Goal: Task Accomplishment & Management: Manage account settings

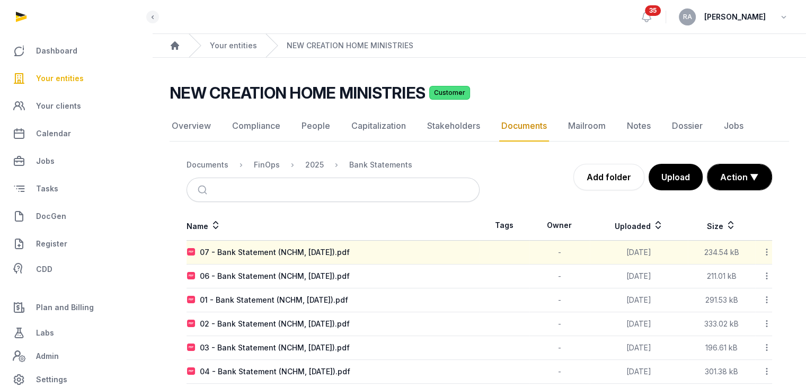
scroll to position [40, 0]
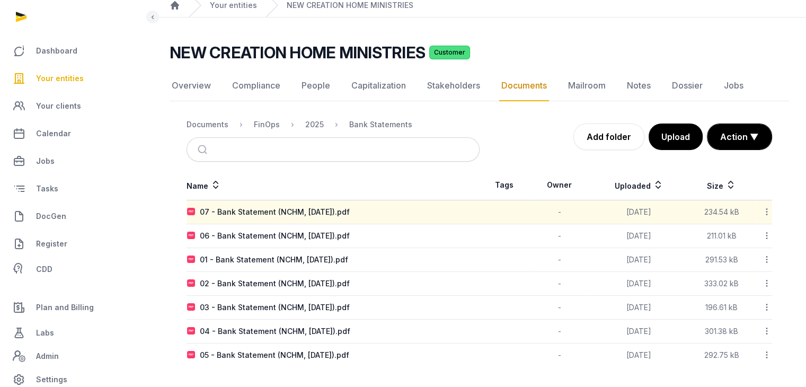
click at [74, 75] on span "Your entities" at bounding box center [60, 78] width 48 height 13
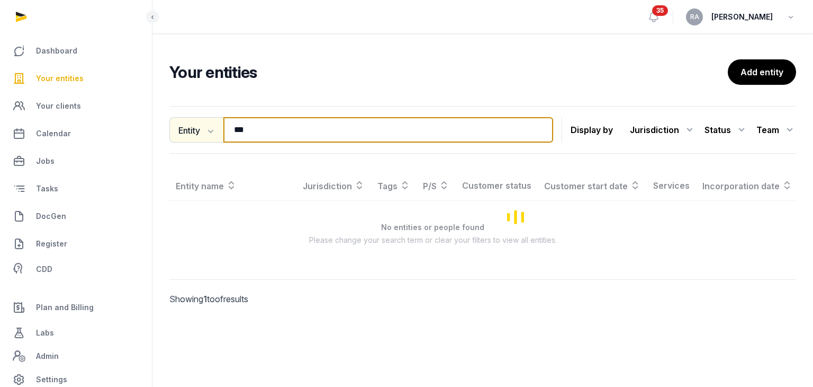
drag, startPoint x: 250, startPoint y: 124, endPoint x: 183, endPoint y: 134, distance: 67.9
click at [183, 134] on div "Entity Entity People Tags Services *** Search" at bounding box center [361, 129] width 384 height 25
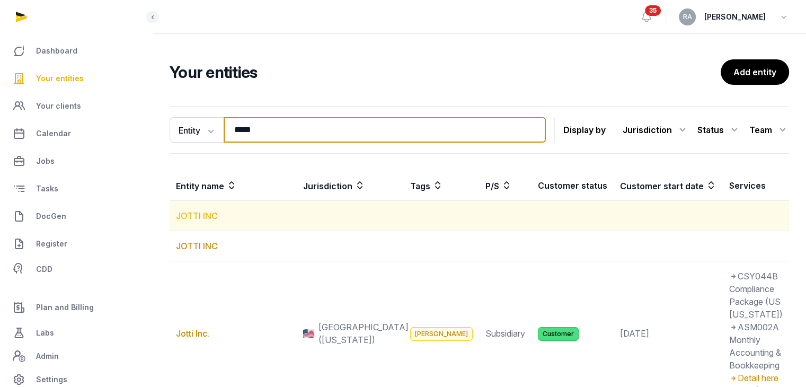
type input "*****"
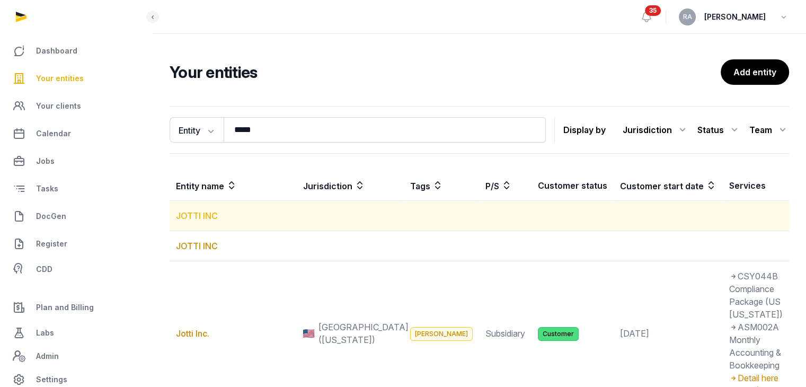
click at [199, 218] on link "JOTTI INC" at bounding box center [197, 215] width 42 height 11
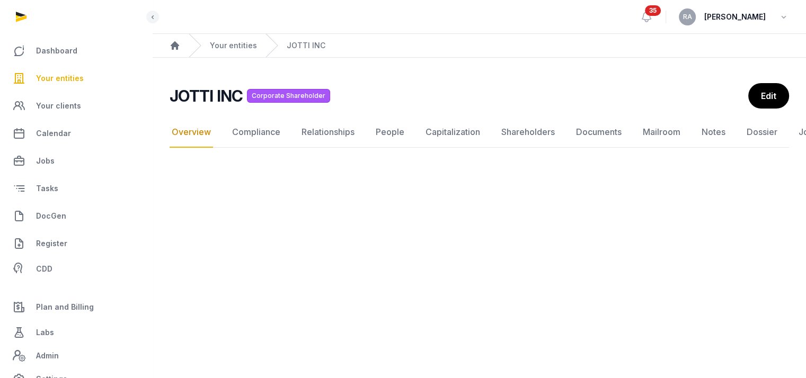
click at [70, 77] on span "Your entities" at bounding box center [60, 78] width 48 height 13
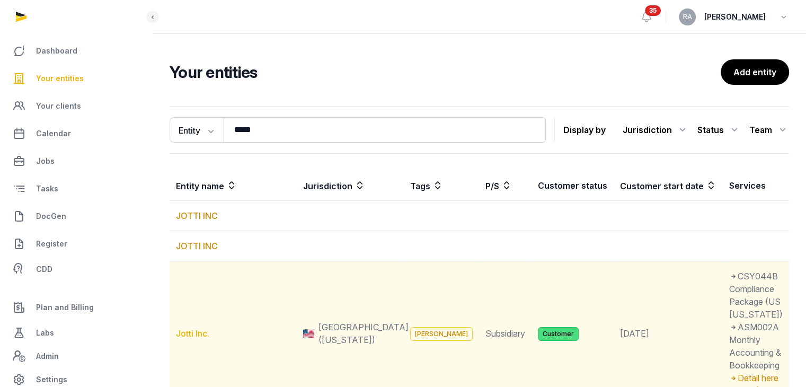
click at [189, 337] on link "Jotti Inc." at bounding box center [192, 333] width 33 height 11
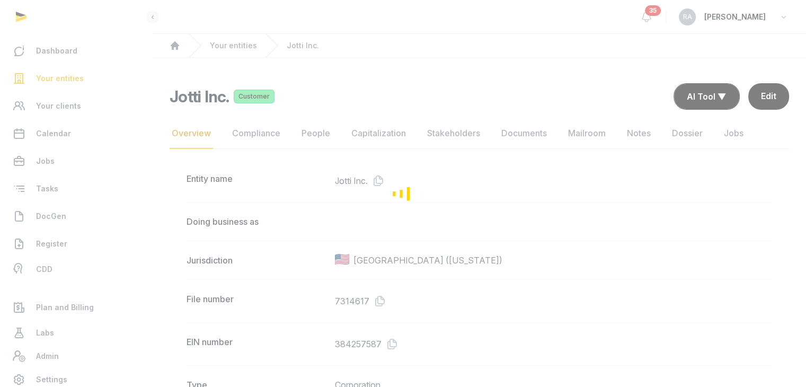
click at [520, 138] on div "Loading" at bounding box center [403, 193] width 806 height 387
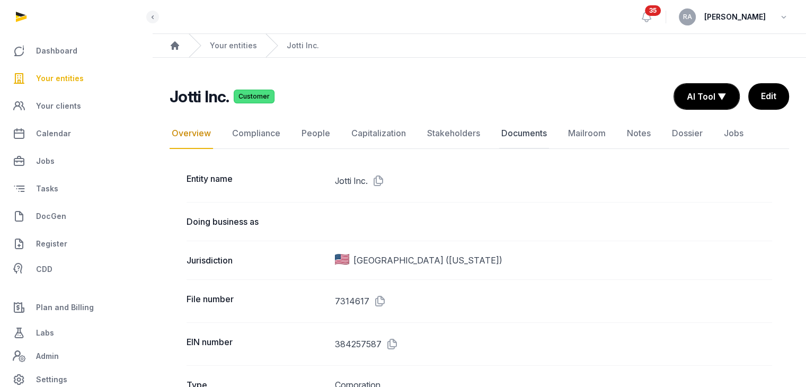
click at [520, 133] on link "Documents" at bounding box center [524, 133] width 50 height 31
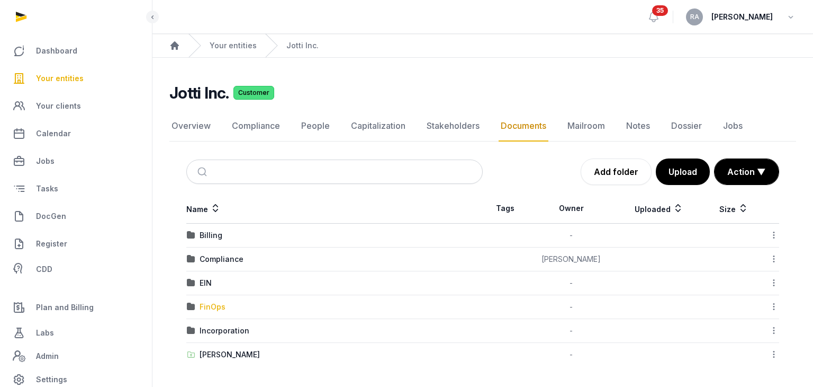
click at [214, 306] on div "FinOps" at bounding box center [213, 306] width 26 height 11
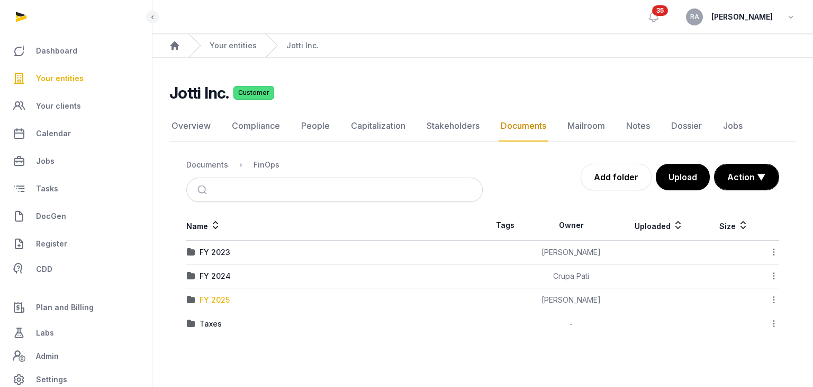
click at [222, 301] on div "FY 2025" at bounding box center [215, 299] width 30 height 11
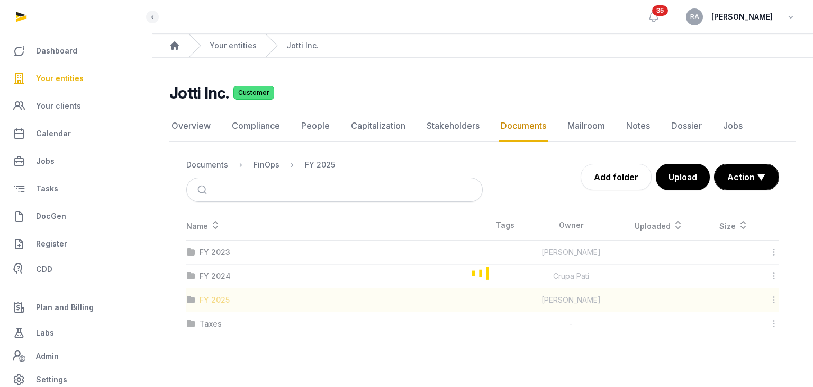
click at [222, 301] on div "Loading" at bounding box center [482, 272] width 627 height 125
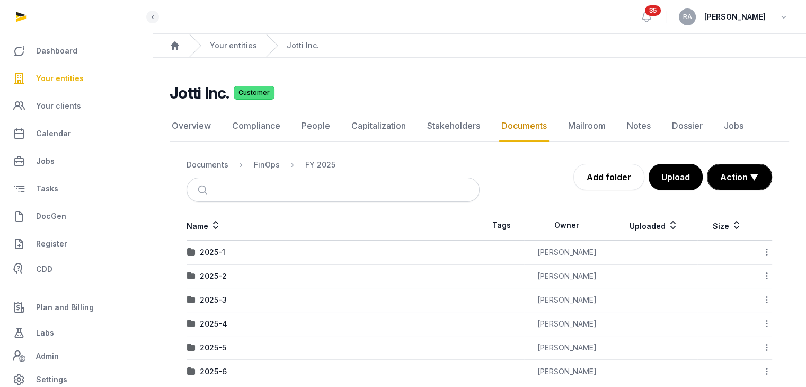
scroll to position [16, 0]
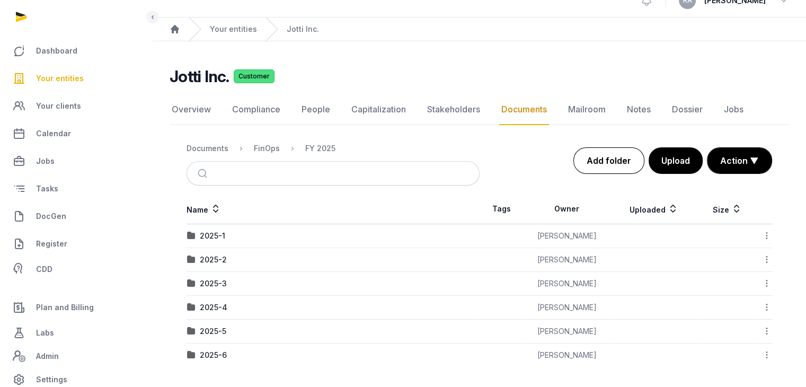
click at [597, 164] on link "Add folder" at bounding box center [608, 160] width 71 height 26
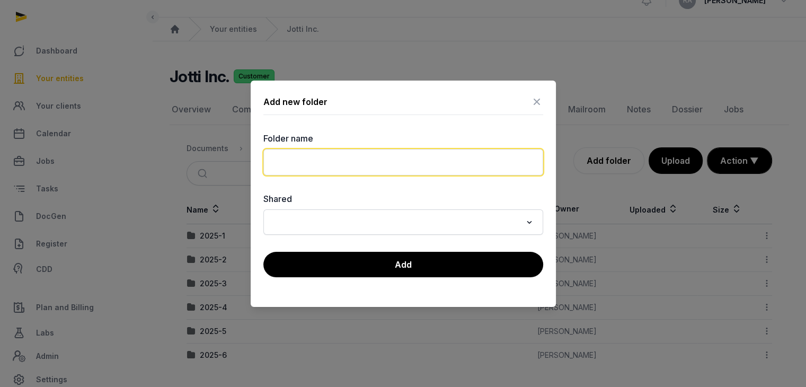
click at [476, 159] on input "text" at bounding box center [403, 162] width 280 height 26
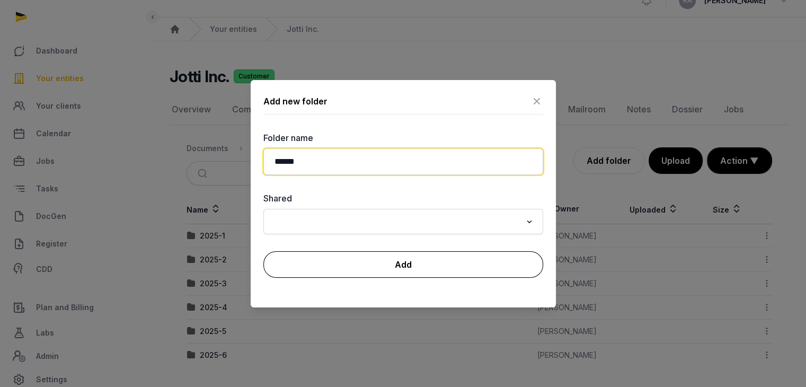
type input "******"
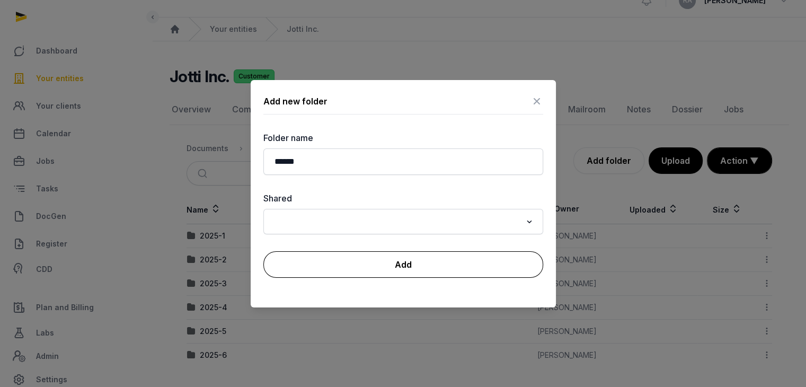
click at [451, 267] on button "Add" at bounding box center [403, 264] width 280 height 26
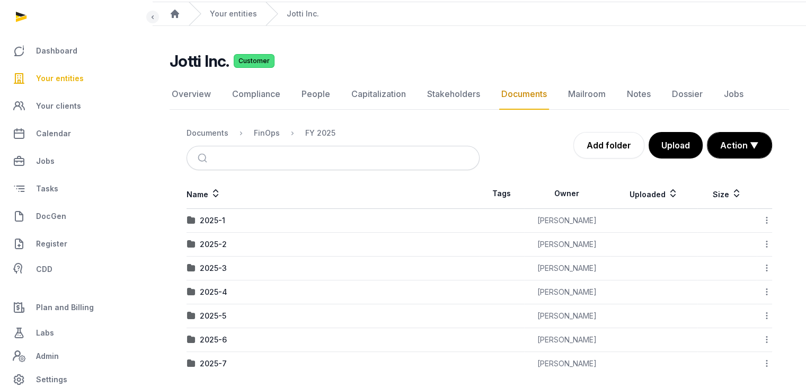
scroll to position [40, 0]
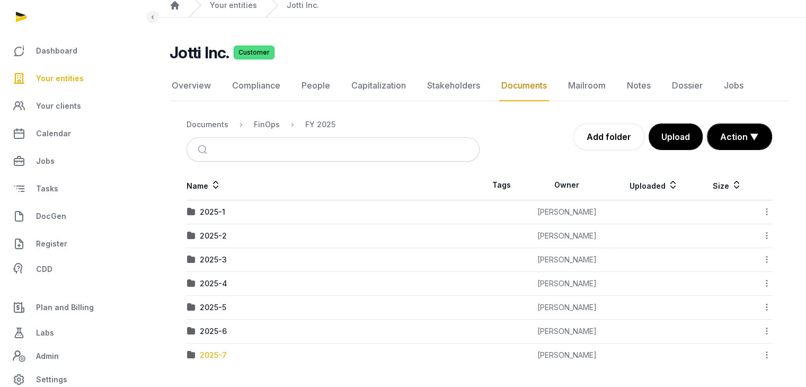
click at [210, 355] on div "2025-7" at bounding box center [213, 355] width 27 height 11
click at [0, 0] on div "Loading" at bounding box center [0, 0] width 0 height 0
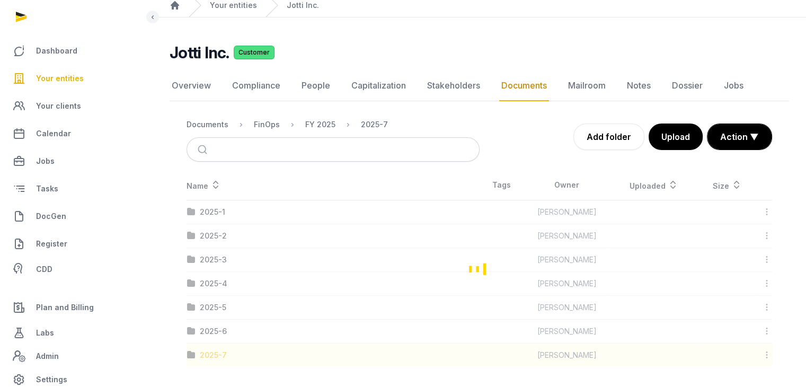
scroll to position [39, 0]
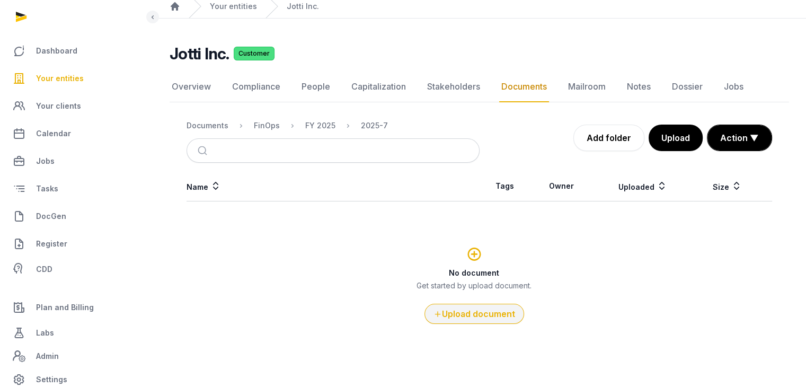
click at [502, 311] on button "Upload document" at bounding box center [474, 313] width 100 height 20
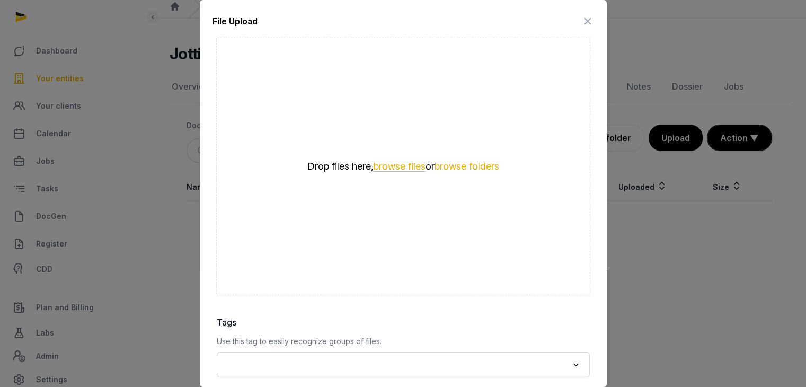
click at [377, 162] on button "browse files" at bounding box center [399, 167] width 52 height 10
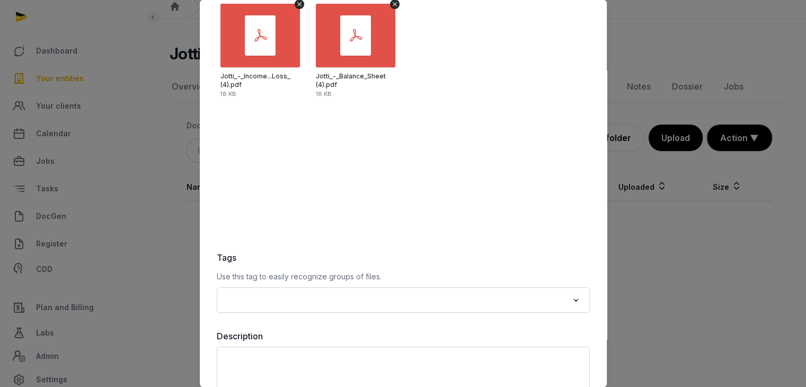
scroll to position [131, 0]
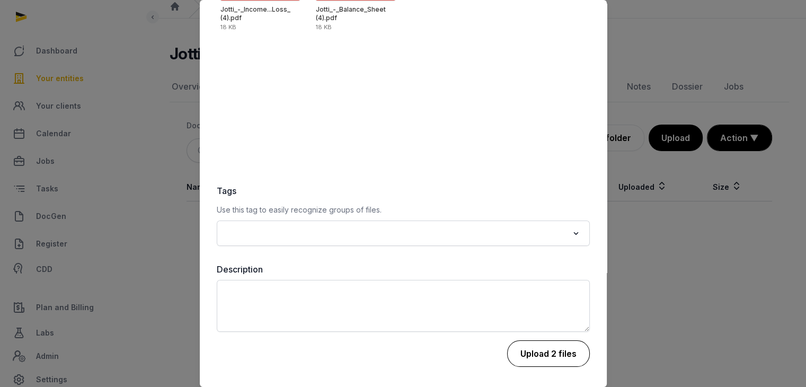
click at [554, 359] on button "Upload 2 files" at bounding box center [548, 353] width 83 height 26
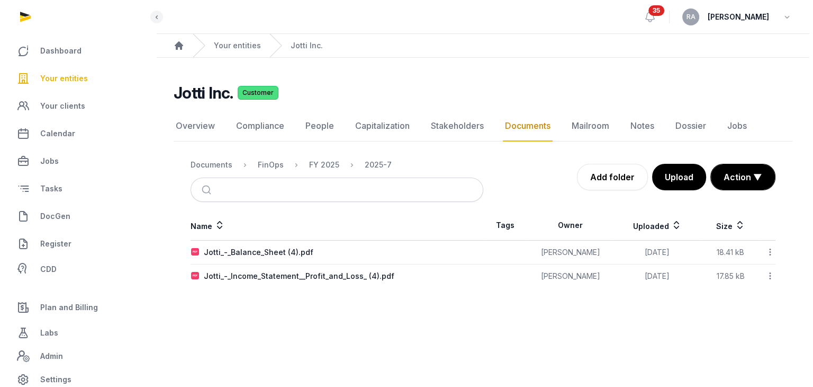
scroll to position [0, 0]
